Goal: Find specific page/section: Find specific page/section

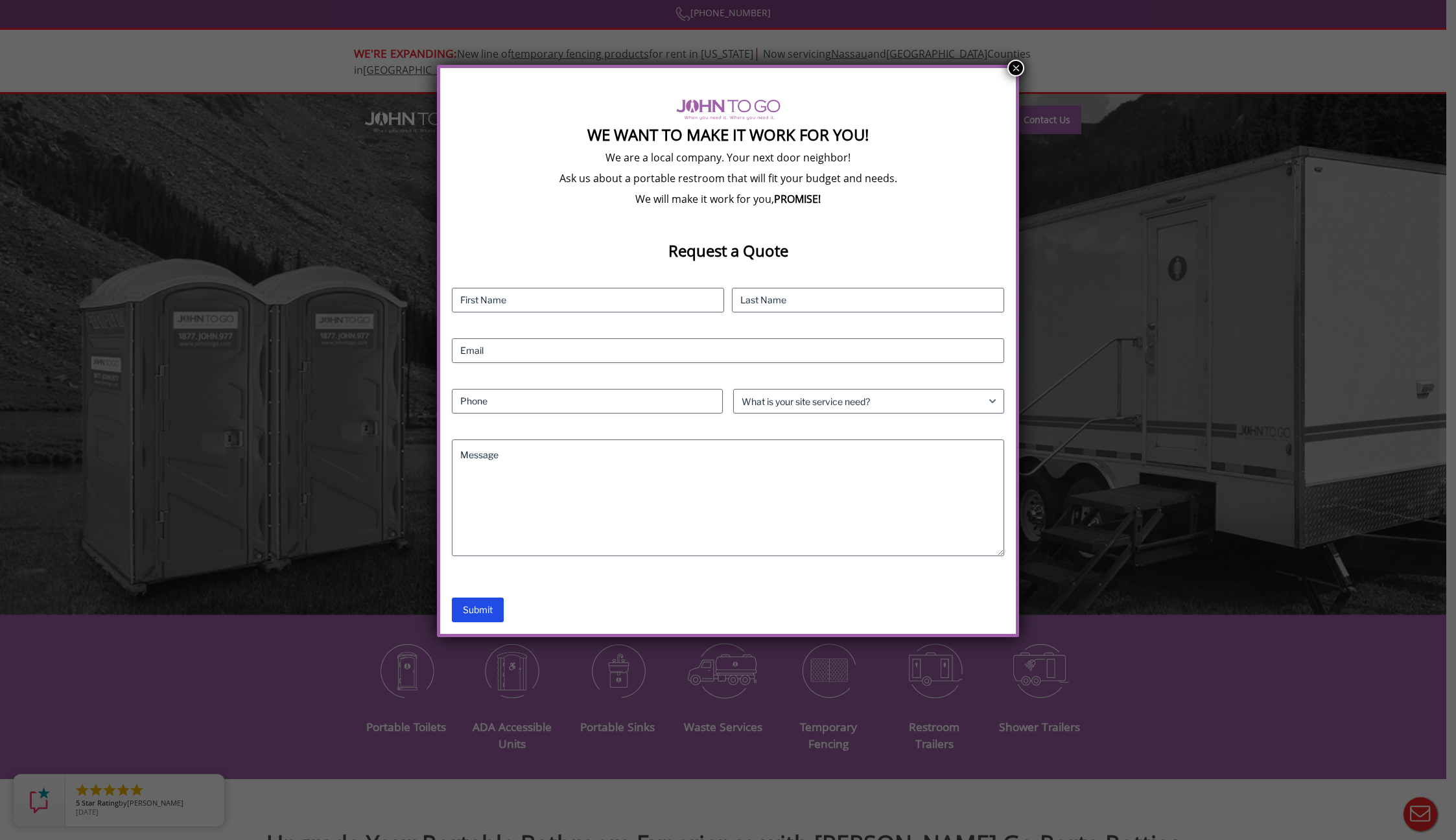
click at [1012, 69] on button "×" at bounding box center [1016, 67] width 17 height 17
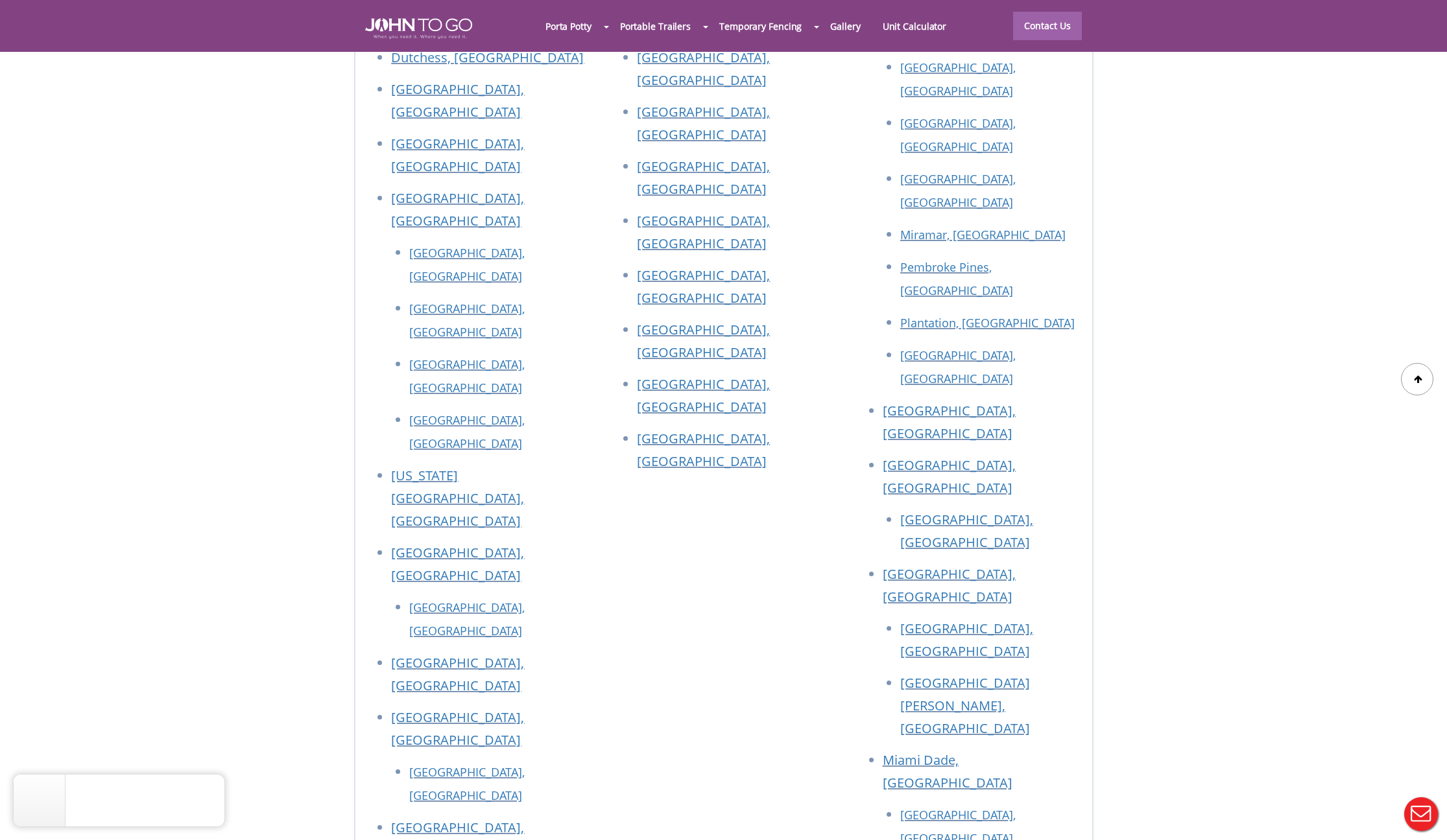
scroll to position [5069, 0]
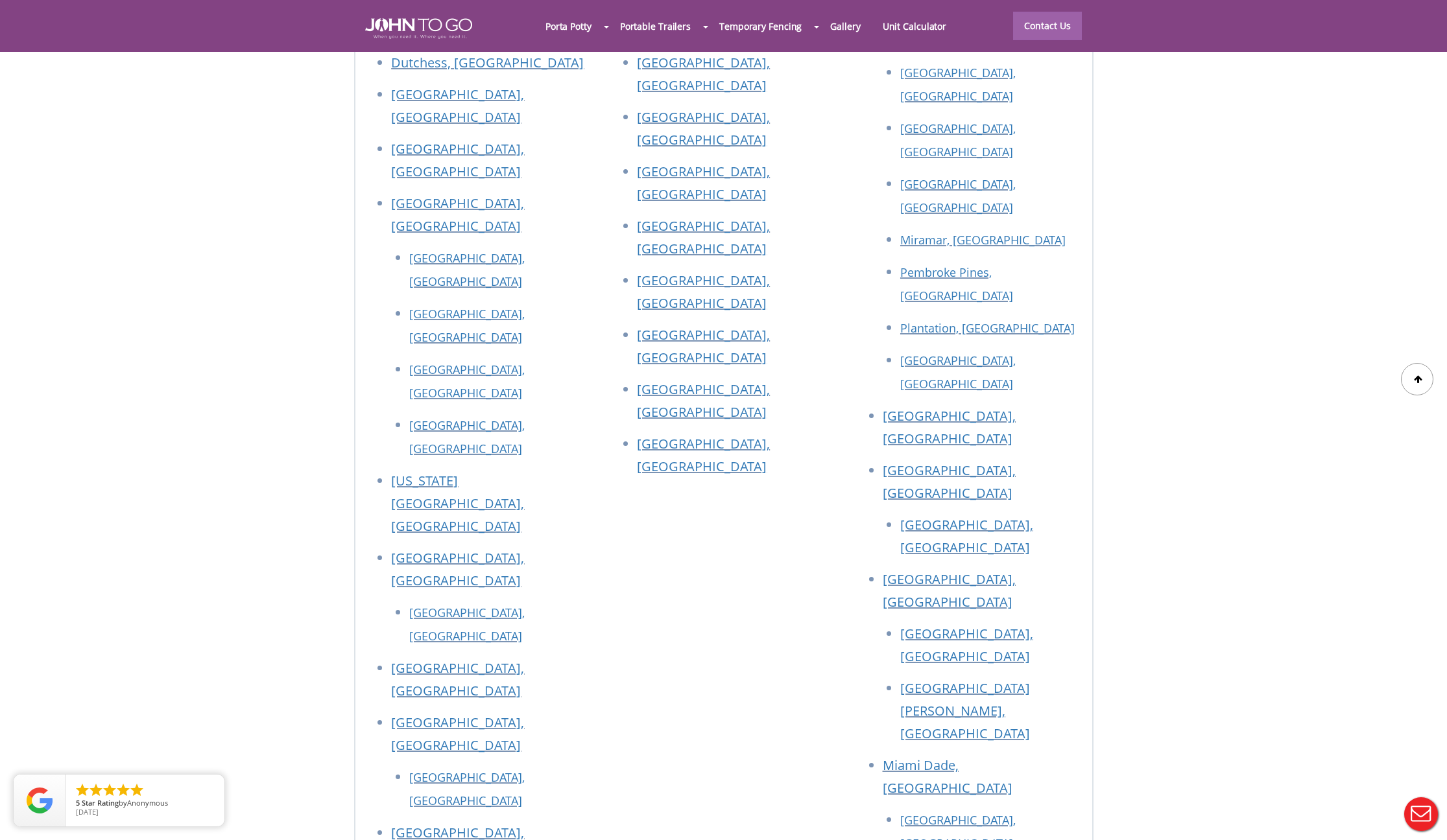
click at [950, 374] on div at bounding box center [723, 420] width 1447 height 840
click at [932, 679] on link "[GEOGRAPHIC_DATA][PERSON_NAME], [GEOGRAPHIC_DATA]" at bounding box center [965, 711] width 129 height 63
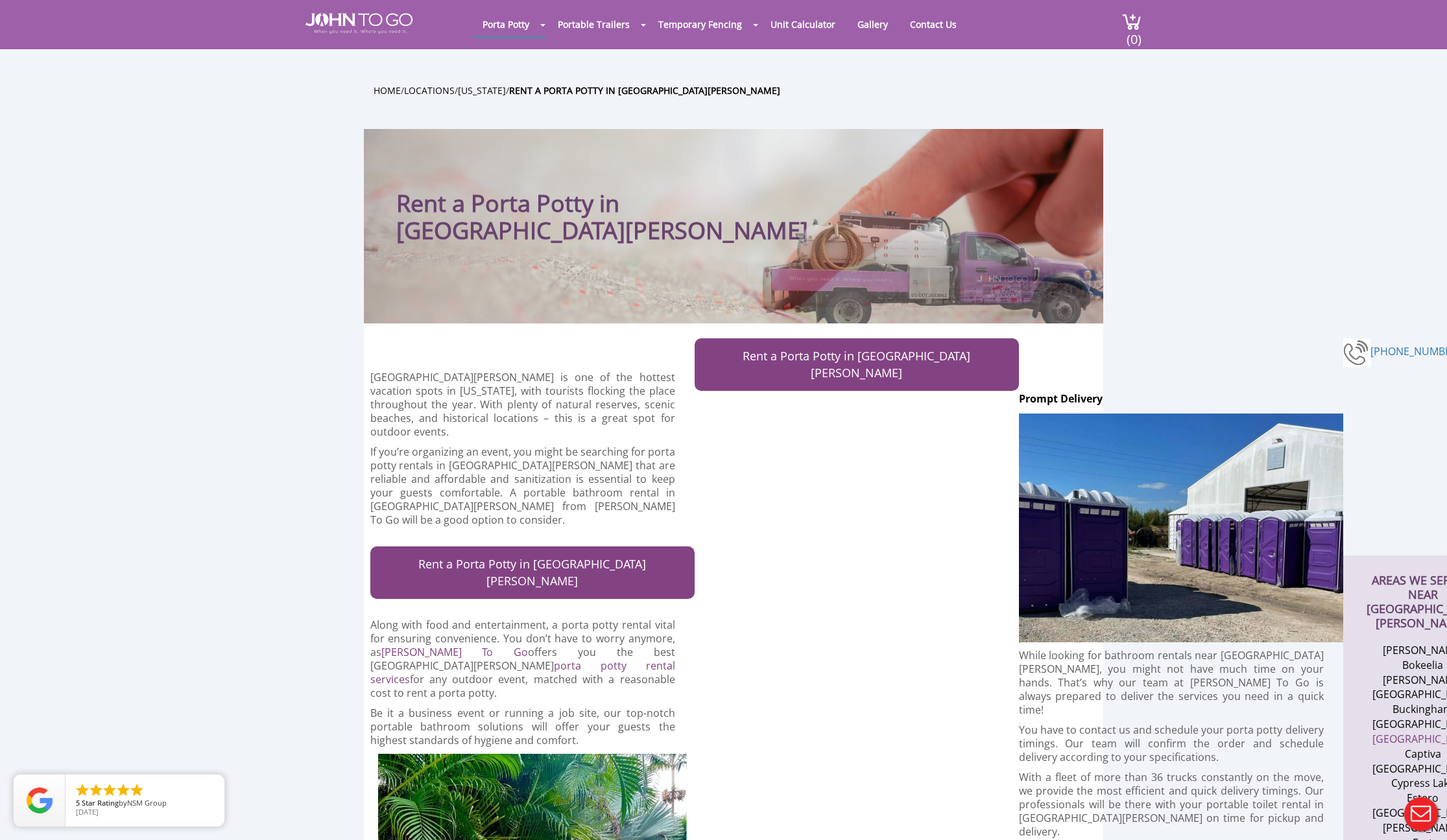
click at [924, 21] on link "Contact Us" at bounding box center [934, 24] width 66 height 25
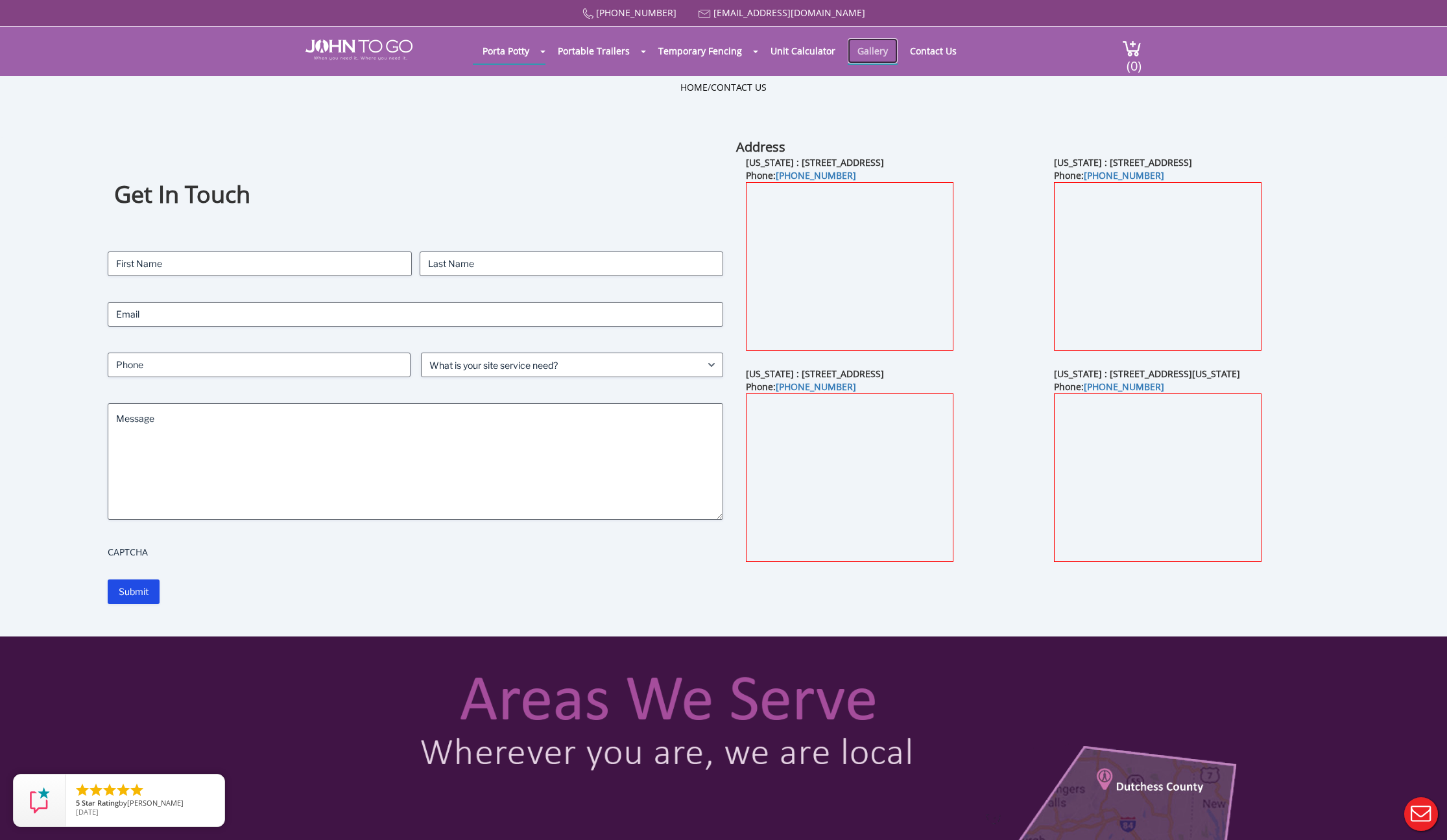
click at [856, 49] on link "Gallery" at bounding box center [873, 51] width 50 height 25
click at [366, 39] on link at bounding box center [389, 43] width 167 height 34
